Goal: Check status: Check status

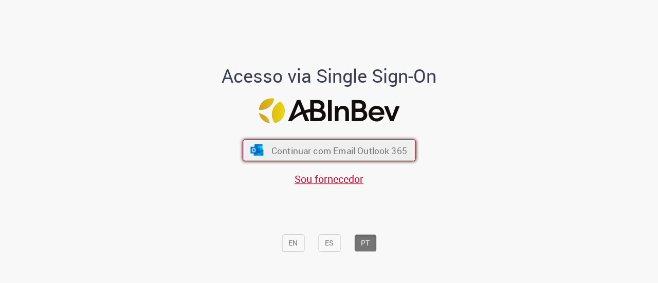
click at [281, 148] on span "Continuar com Email Outlook 365" at bounding box center [339, 150] width 136 height 12
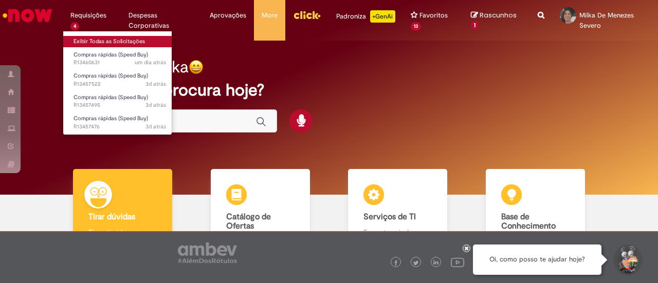
click at [92, 37] on link "Exibir Todas as Solicitações" at bounding box center [119, 41] width 113 height 11
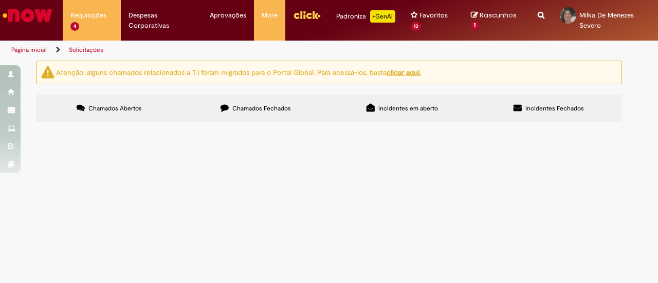
click at [0, 0] on span "R13460631" at bounding box center [0, 0] width 0 height 0
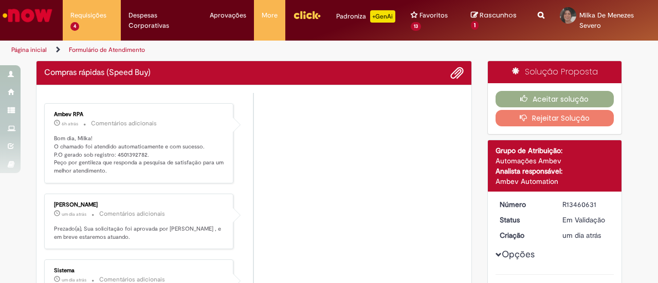
click at [121, 153] on p "Bom dia, Milka! O chamado foi atendido automaticamente e com sucesso. P.O gerad…" at bounding box center [139, 155] width 171 height 41
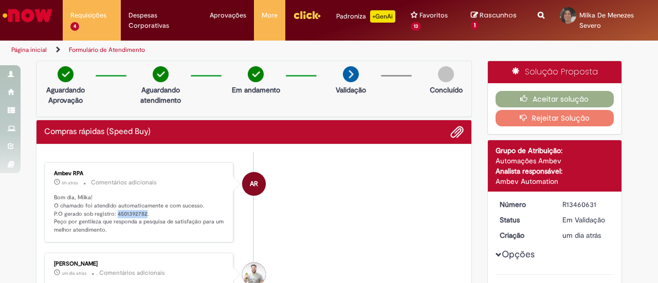
copy p "4501392782"
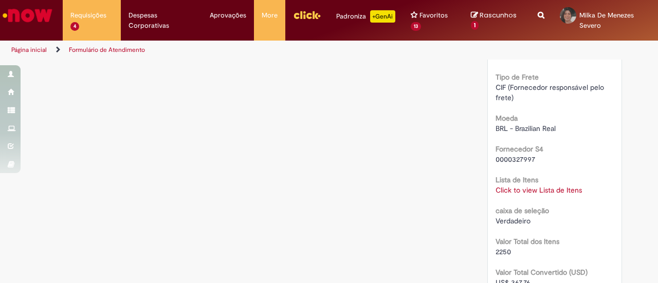
scroll to position [934, 0]
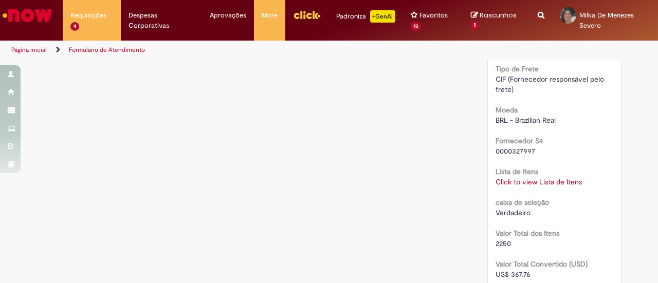
click at [568, 179] on link "Click to view Lista de Itens" at bounding box center [539, 181] width 86 height 9
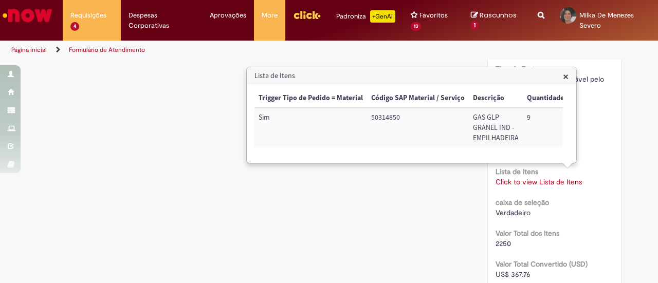
click at [376, 125] on td "50314850" at bounding box center [418, 128] width 102 height 40
copy td "50314850"
click at [567, 77] on span "×" at bounding box center [567, 76] width 6 height 14
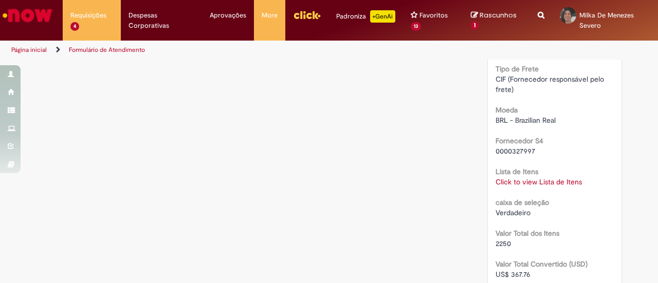
click at [34, 41] on li "Página inicial" at bounding box center [36, 50] width 57 height 19
click at [34, 46] on li "Página inicial" at bounding box center [36, 50] width 57 height 19
click at [37, 49] on link "Página inicial" at bounding box center [28, 50] width 35 height 8
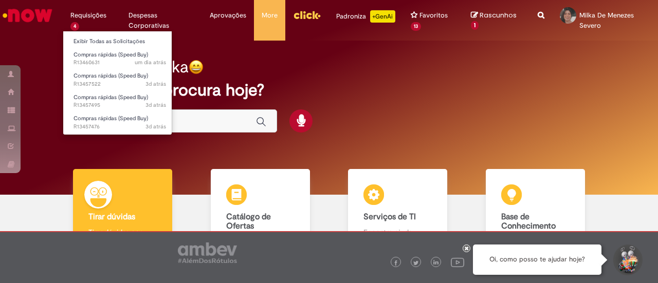
click at [105, 48] on li "Compras rápidas (Speed Buy) um dia atrás um dia atrás R13460631" at bounding box center [119, 57] width 113 height 21
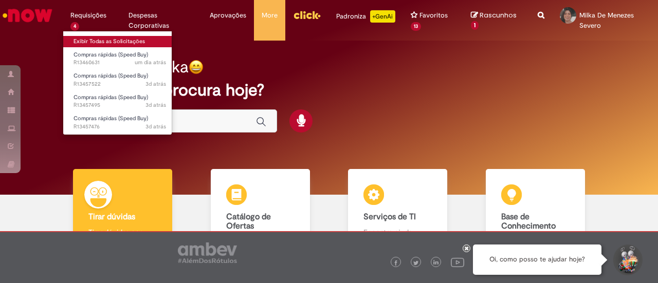
click at [104, 42] on link "Exibir Todas as Solicitações" at bounding box center [119, 41] width 113 height 11
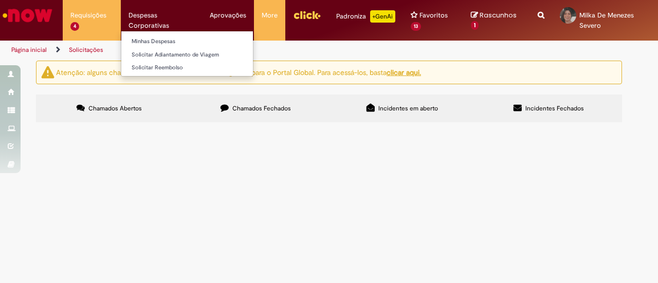
click at [121, 19] on li "Despesas Corporativas Minhas Despesas Solicitar Adiantamento de Viagem Solicita…" at bounding box center [92, 15] width 58 height 31
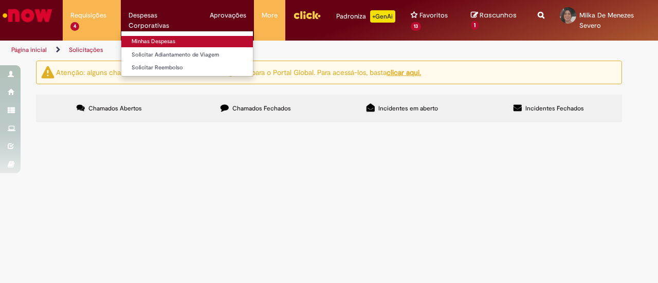
click at [152, 39] on link "Minhas Despesas" at bounding box center [187, 41] width 132 height 11
